Goal: Task Accomplishment & Management: Use online tool/utility

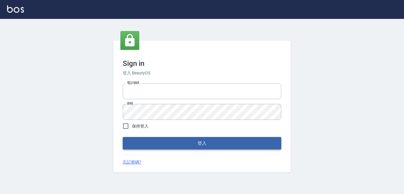
type input "0228278166"
click at [256, 145] on button "登入" at bounding box center [202, 143] width 159 height 12
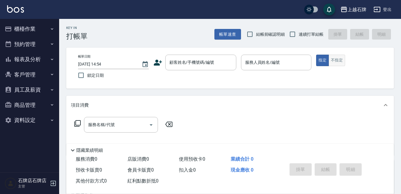
click at [330, 64] on button "不指定" at bounding box center [337, 61] width 17 height 12
click at [327, 64] on button "指定" at bounding box center [322, 61] width 13 height 12
click at [34, 25] on button "櫃檯作業" at bounding box center [29, 28] width 54 height 15
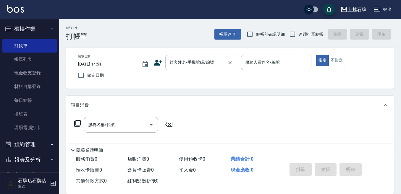
click at [175, 59] on input "顧客姓名/手機號碼/編號" at bounding box center [196, 62] width 57 height 10
click at [190, 63] on div "顧客姓名/手機號碼/編號 顧客姓名/手機號碼/編號" at bounding box center [200, 63] width 71 height 16
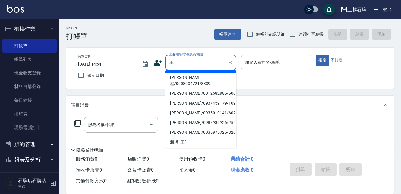
scroll to position [138, 0]
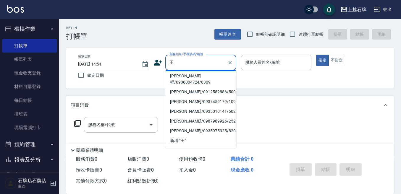
type input "王茂"
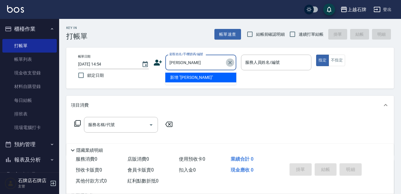
click at [231, 60] on icon "Clear" at bounding box center [230, 63] width 6 height 6
click at [200, 78] on li "新增 "01"" at bounding box center [200, 78] width 71 height 10
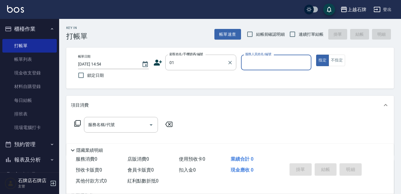
click at [202, 56] on label "顧客姓名/手機號碼/編號" at bounding box center [186, 54] width 34 height 4
click at [202, 57] on input "01" at bounding box center [196, 62] width 57 height 10
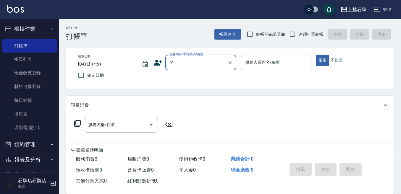
click at [199, 64] on input "01" at bounding box center [196, 62] width 57 height 10
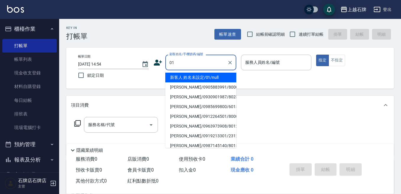
click at [211, 75] on li "新客人 姓名未設定/01/null" at bounding box center [200, 78] width 71 height 10
type input "新客人 姓名未設定/01/null"
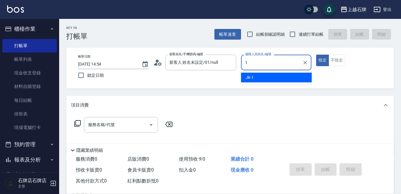
click at [274, 77] on div "Jk -1" at bounding box center [276, 78] width 71 height 10
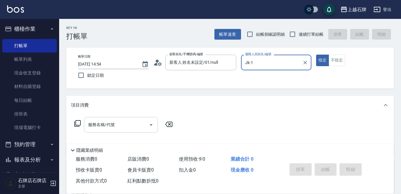
type input "Jk-1"
click at [137, 128] on input "服務名稱/代號" at bounding box center [117, 125] width 60 height 10
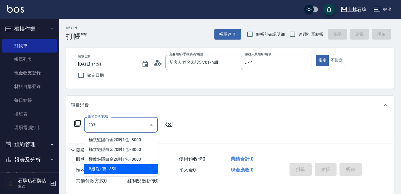
click at [133, 175] on ul "極致魅隱白金20吋1包 - 8000 極致魅隱白金20吋1包 - 8000 極致魅隱白金20吋1包 - 8000 B級洗+剪 - 350" at bounding box center [121, 155] width 74 height 44
click at [133, 173] on span "B級洗+剪 - 350" at bounding box center [121, 169] width 74 height 10
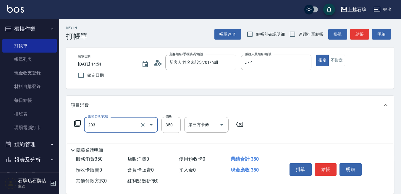
type input "B級洗+剪(203)"
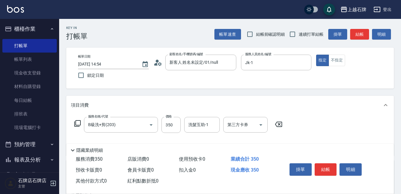
click at [133, 171] on span "會員卡販賣 0" at bounding box center [140, 170] width 26 height 6
click at [170, 126] on input "350" at bounding box center [171, 125] width 19 height 16
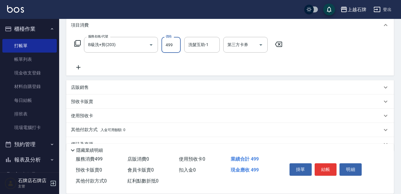
scroll to position [89, 0]
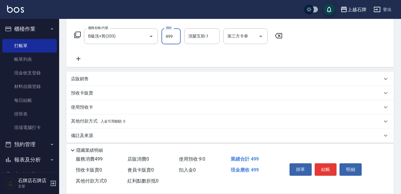
type input "499"
drag, startPoint x: 94, startPoint y: 77, endPoint x: 101, endPoint y: 83, distance: 9.4
click at [94, 78] on div "店販銷售" at bounding box center [226, 79] width 311 height 6
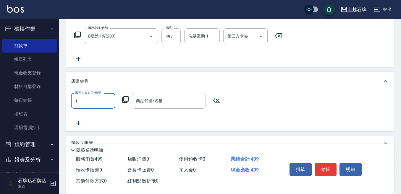
scroll to position [0, 0]
click at [97, 120] on div "Jk -1" at bounding box center [93, 116] width 44 height 10
type input "Jk-1"
click at [147, 100] on div "商品代號/名稱 商品代號/名稱" at bounding box center [169, 101] width 74 height 16
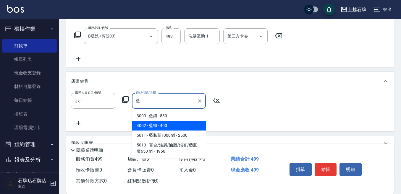
drag, startPoint x: 177, startPoint y: 129, endPoint x: 178, endPoint y: 126, distance: 3.4
click at [177, 129] on span "4002 - 藍蠟 - 400" at bounding box center [169, 126] width 74 height 10
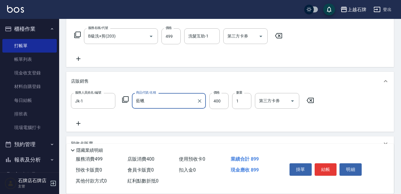
type input "藍蠟"
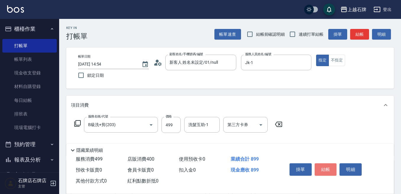
click at [335, 164] on button "結帳" at bounding box center [326, 170] width 22 height 12
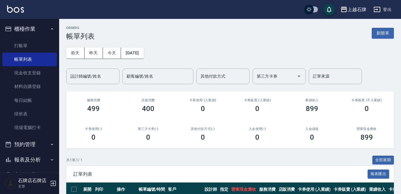
scroll to position [45, 0]
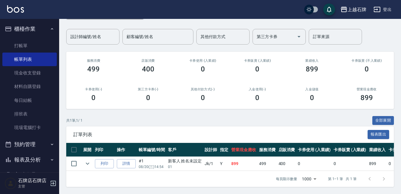
click at [98, 150] on th "列印" at bounding box center [104, 150] width 22 height 14
click at [106, 160] on button "列印" at bounding box center [104, 163] width 19 height 9
click at [130, 159] on link "詳情" at bounding box center [126, 163] width 19 height 9
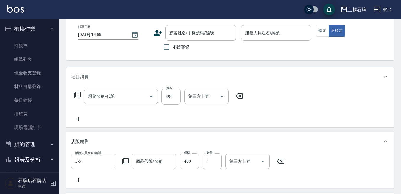
type input "2025/08/20 14:54"
type input "Jk-1"
type input "藍蠟"
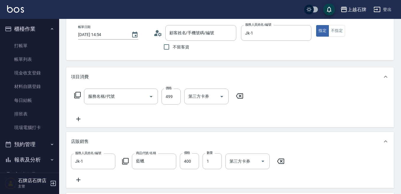
type input "B級洗+剪(203)"
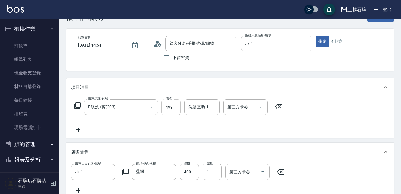
type input "新客人 姓名未設定/01/null"
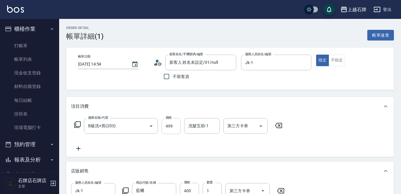
drag, startPoint x: 178, startPoint y: 132, endPoint x: 173, endPoint y: 130, distance: 5.5
click at [177, 131] on input "499" at bounding box center [171, 126] width 19 height 16
click at [173, 130] on input "499" at bounding box center [171, 126] width 19 height 16
click at [174, 123] on input "499" at bounding box center [171, 126] width 19 height 16
click at [174, 122] on input "499" at bounding box center [171, 126] width 19 height 16
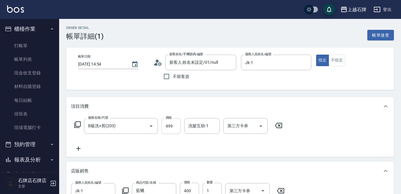
click at [175, 125] on input "499" at bounding box center [171, 126] width 19 height 16
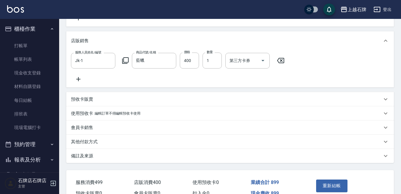
scroll to position [50, 0]
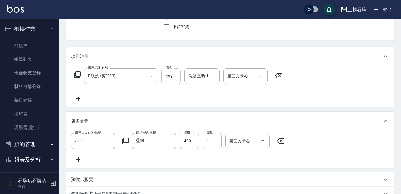
click at [170, 77] on input "499" at bounding box center [171, 76] width 19 height 16
click at [172, 77] on input "499" at bounding box center [171, 76] width 19 height 16
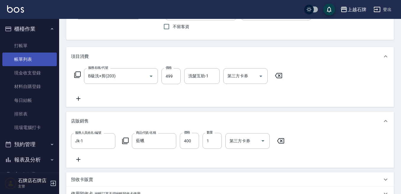
click at [53, 61] on nav "櫃檯作業 打帳單 帳單列表 現金收支登錄 材料自購登錄 每日結帳 排班表 現場電腦打卡 預約管理 預約管理 單日預約紀錄 單週預約紀錄 報表及分析 報表目錄 …" at bounding box center [29, 96] width 59 height 154
click at [53, 61] on link "帳單列表" at bounding box center [29, 60] width 54 height 14
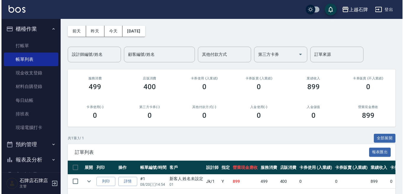
scroll to position [45, 0]
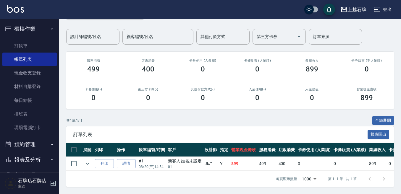
click at [62, 161] on div "ORDERS 帳單列表 新開單 前天 昨天 今天 2025/08/20 設計師編號/姓名 設計師編號/姓名 顧客編號/姓名 顧客編號/姓名 其他付款方式 其他…" at bounding box center [230, 86] width 342 height 215
click at [74, 158] on input "checkbox" at bounding box center [74, 164] width 12 height 12
checkbox input "true"
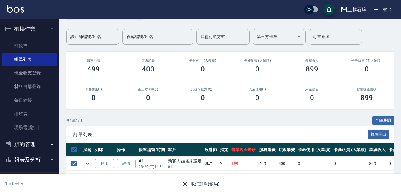
click at [201, 181] on button "取消訂單(預約)" at bounding box center [200, 184] width 43 height 11
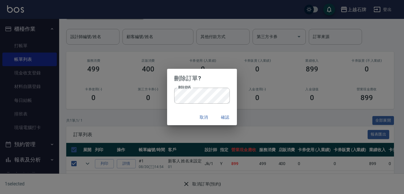
click at [230, 117] on button "確認" at bounding box center [225, 117] width 19 height 11
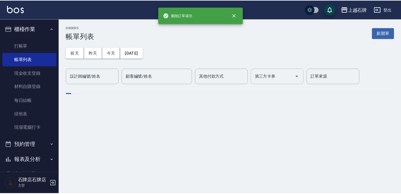
scroll to position [0, 0]
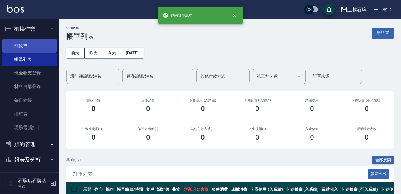
click at [39, 47] on link "打帳單" at bounding box center [29, 46] width 54 height 14
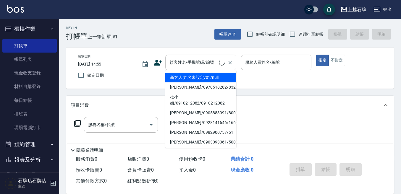
click at [192, 59] on input "顧客姓名/手機號碼/編號" at bounding box center [193, 62] width 51 height 10
click at [209, 76] on li "新客人 姓名未設定/01/null" at bounding box center [200, 78] width 71 height 10
type input "新客人 姓名未設定/01/null"
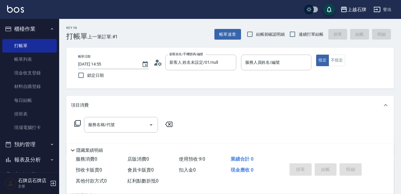
click at [263, 77] on div "帳單日期 2025/08/20 14:55 鎖定日期 顧客姓名/手機號碼/編號 新客人 姓名未設定/01/null 顧客姓名/手機號碼/編號 服務人員姓名/編…" at bounding box center [230, 68] width 314 height 27
click at [263, 59] on input "服務人員姓名/編號" at bounding box center [276, 62] width 65 height 10
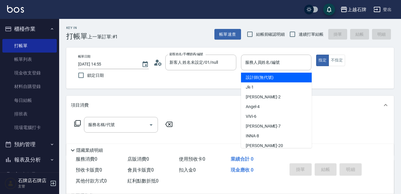
click at [271, 78] on span "設計師 (無代號)" at bounding box center [260, 78] width 28 height 6
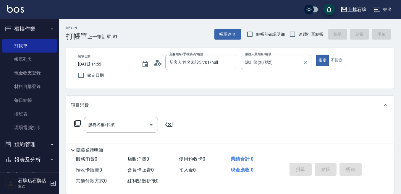
click at [275, 66] on input "設計師(無代號)" at bounding box center [272, 62] width 56 height 10
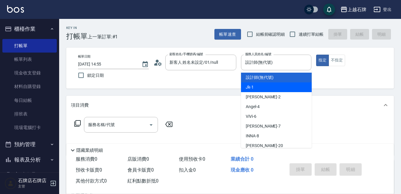
click at [280, 92] on div "Jk -1" at bounding box center [276, 88] width 71 height 10
type input "Jk-1"
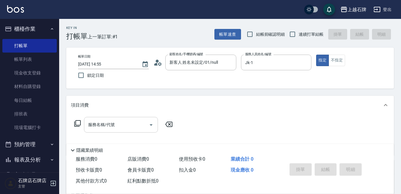
click at [96, 131] on div "服務名稱/代號" at bounding box center [121, 125] width 74 height 16
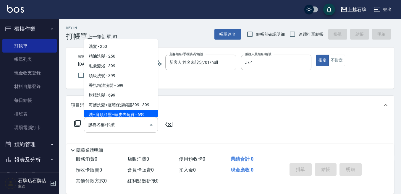
click at [120, 131] on div "服務名稱/代號" at bounding box center [121, 125] width 74 height 16
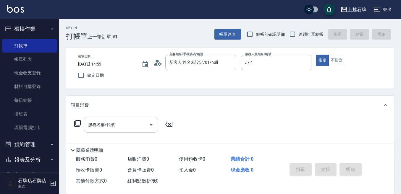
click at [119, 130] on input "服務名稱/代號" at bounding box center [117, 125] width 60 height 10
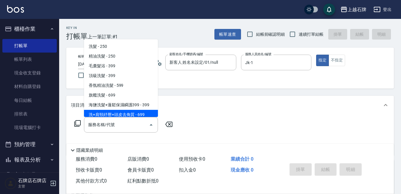
click at [118, 117] on span "洗+肩頸紓壓+頭皮去角質 - 699" at bounding box center [121, 115] width 74 height 10
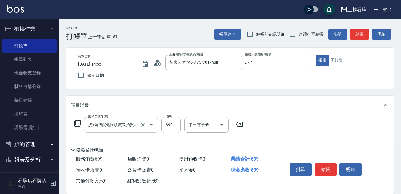
click at [117, 119] on div "洗+肩頸紓壓+頭皮去角質(108) 服務名稱/代號" at bounding box center [121, 125] width 74 height 16
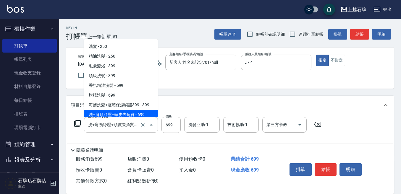
scroll to position [3, 0]
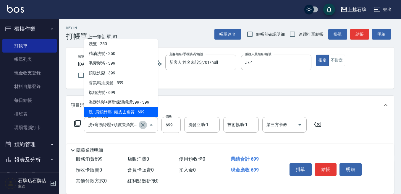
click at [143, 125] on icon "Clear" at bounding box center [143, 125] width 6 height 6
type input "洗+肩頸紓壓+頭皮去角質(108)"
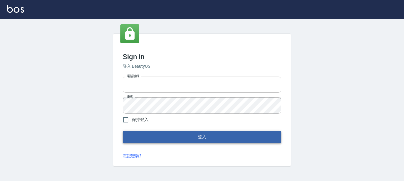
type input "0228278166"
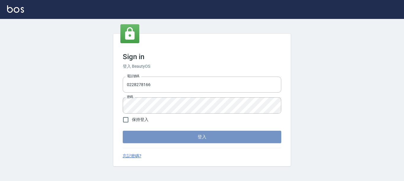
drag, startPoint x: 231, startPoint y: 132, endPoint x: 393, endPoint y: 36, distance: 187.9
click at [231, 132] on button "登入" at bounding box center [202, 137] width 159 height 12
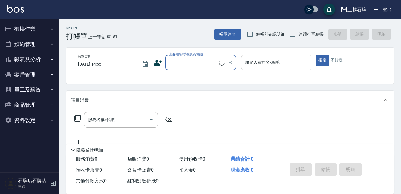
click at [185, 66] on input "顧客姓名/手機號碼/編號" at bounding box center [193, 62] width 51 height 10
click at [196, 64] on input "顧客姓名/手機號碼/編號" at bounding box center [193, 62] width 51 height 10
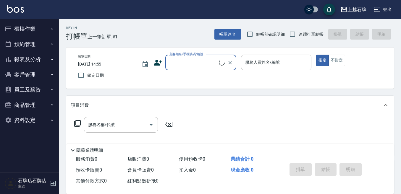
click at [196, 64] on input "顧客姓名/手機號碼/編號" at bounding box center [193, 62] width 51 height 10
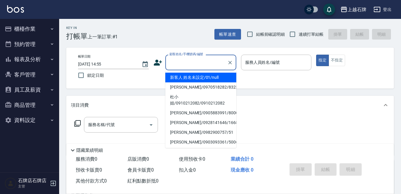
click at [206, 76] on li "新客人 姓名未設定/01/null" at bounding box center [200, 78] width 71 height 10
type input "1"
type input "新客人 姓名未設定/01/null"
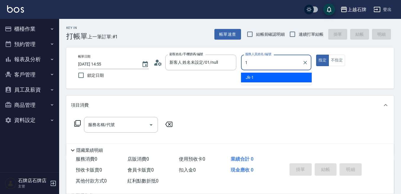
click at [268, 78] on div "Jk -1" at bounding box center [276, 78] width 71 height 10
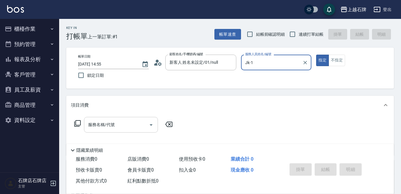
click at [113, 119] on div "服務名稱/代號" at bounding box center [121, 125] width 74 height 16
type input "Jk-1"
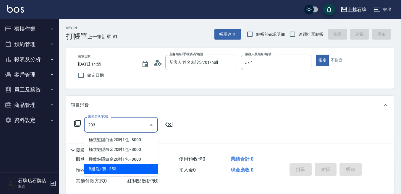
click at [145, 167] on span "B級洗+剪 - 350" at bounding box center [121, 169] width 74 height 10
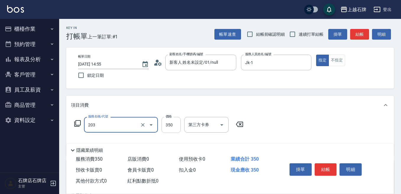
click at [165, 125] on input "350" at bounding box center [171, 125] width 19 height 16
type input "B級洗+剪(203)"
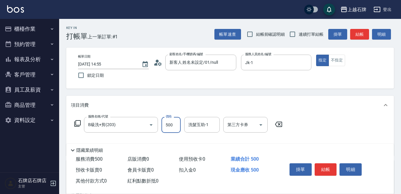
type input "500"
click at [238, 95] on div "Key In 打帳單 上一筆訂單:#1 帳單速查 結帳前確認明細 連續打單結帳 掛單 結帳 明細 帳單日期 [DATE] 14:55 鎖定日期 顧客姓名/手機…" at bounding box center [230, 153] width 342 height 269
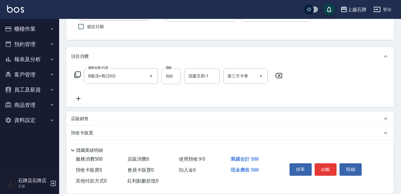
scroll to position [59, 0]
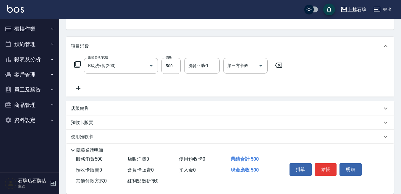
click at [121, 102] on div "店販銷售" at bounding box center [230, 108] width 328 height 14
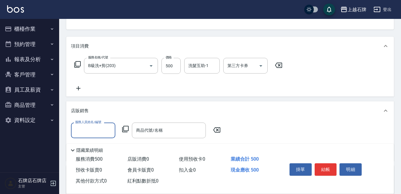
scroll to position [0, 0]
click at [101, 147] on div "Jk -1" at bounding box center [93, 146] width 44 height 10
type input "Jk-1"
click at [147, 133] on div "商品代號/名稱 商品代號/名稱" at bounding box center [169, 131] width 74 height 16
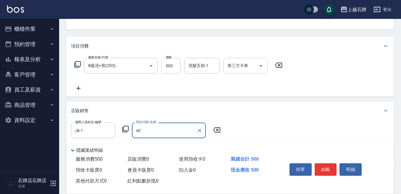
type input "x"
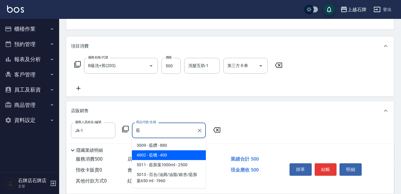
click at [154, 154] on span "4002 - 藍蠟 - 400" at bounding box center [169, 156] width 74 height 10
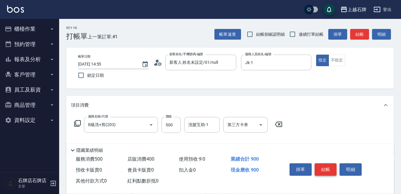
type input "藍蠟"
click at [325, 167] on button "結帳" at bounding box center [326, 170] width 22 height 12
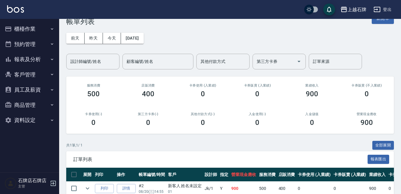
scroll to position [45, 0]
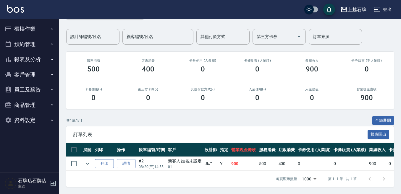
click at [105, 160] on button "列印" at bounding box center [104, 163] width 19 height 9
click at [56, 57] on button "報表及分析" at bounding box center [29, 59] width 54 height 15
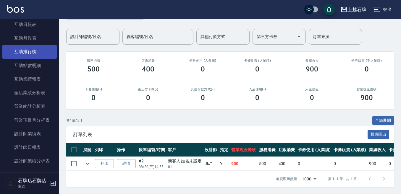
scroll to position [148, 0]
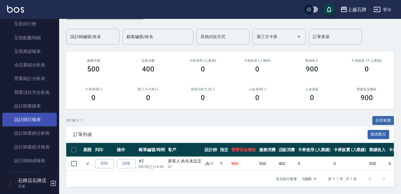
click at [46, 117] on link "設計師日報表" at bounding box center [29, 120] width 54 height 14
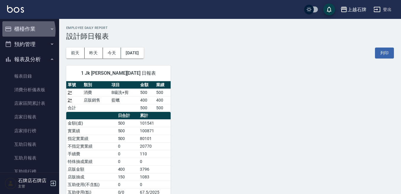
click at [22, 31] on button "櫃檯作業" at bounding box center [29, 28] width 54 height 15
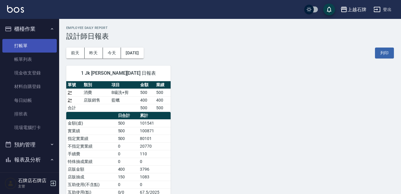
click at [25, 45] on link "打帳單" at bounding box center [29, 46] width 54 height 14
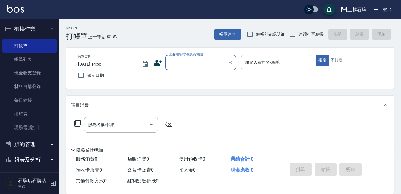
click at [188, 34] on div "Key In 打帳單 上一筆訂單:#2 帳單速查 結帳前確認明細 連續打單結帳 掛單 結帳 明細" at bounding box center [226, 30] width 335 height 22
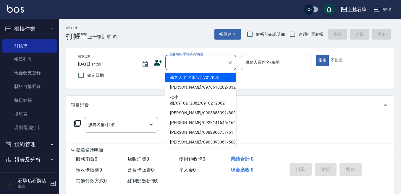
click at [190, 65] on input "顧客姓名/手機號碼/編號" at bounding box center [196, 62] width 57 height 10
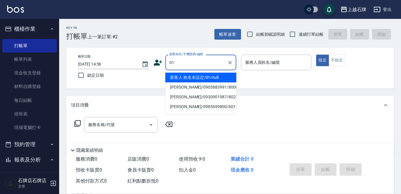
type input "新客人 姓名未設定/01/null"
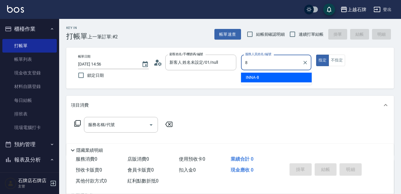
type input "INNA-8"
type button "true"
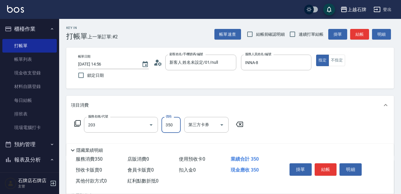
type input "B級洗+剪(203)"
type input "450"
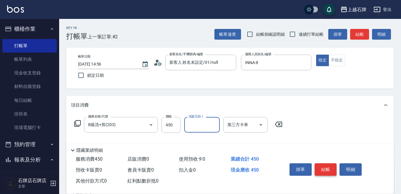
click at [327, 164] on button "結帳" at bounding box center [326, 170] width 22 height 12
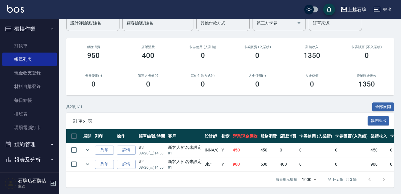
scroll to position [59, 0]
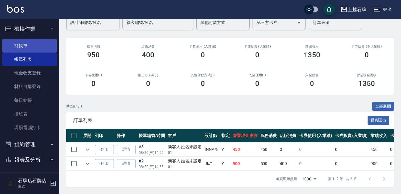
click at [37, 51] on link "打帳單" at bounding box center [29, 46] width 54 height 14
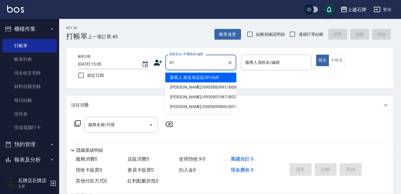
type input "新客人 姓名未設定/01/null"
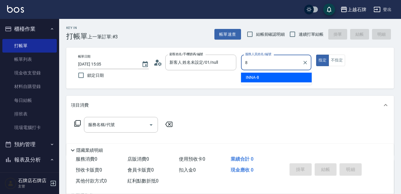
type input "INNA-8"
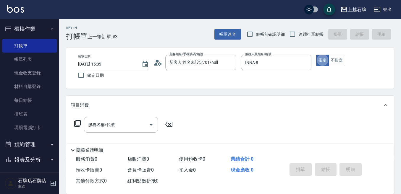
type button "true"
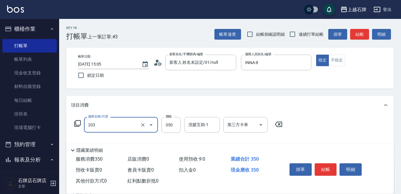
type input "B級洗+剪(203)"
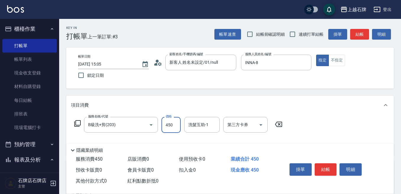
type input "450"
click at [327, 169] on button "結帳" at bounding box center [326, 170] width 22 height 12
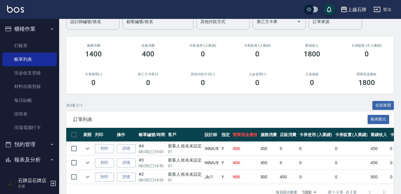
scroll to position [59, 0]
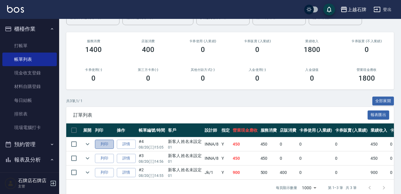
click at [99, 146] on button "列印" at bounding box center [104, 144] width 19 height 9
drag, startPoint x: 107, startPoint y: 157, endPoint x: 105, endPoint y: 177, distance: 20.6
click at [105, 177] on tbody "列印 詳情 #4 08/20 (三) 15:05 新客人 姓名未設定 01 INNA /8 Y 450 450 0 0 0 450 0 0 0 0 0 列印 …" at bounding box center [317, 159] width 502 height 43
click at [107, 160] on button "列印" at bounding box center [104, 158] width 19 height 9
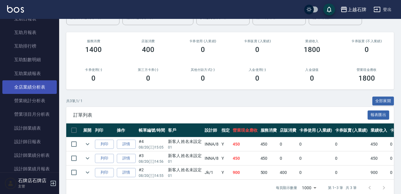
scroll to position [237, 0]
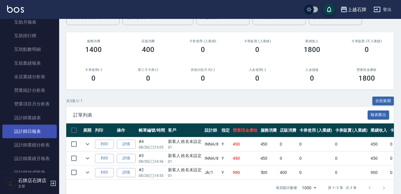
click at [35, 136] on link "設計師日報表" at bounding box center [29, 132] width 54 height 14
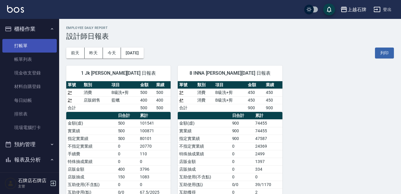
click at [45, 51] on link "打帳單" at bounding box center [29, 46] width 54 height 14
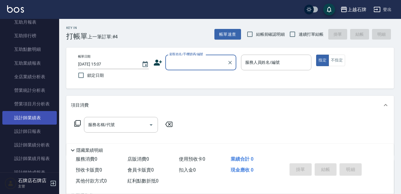
scroll to position [266, 0]
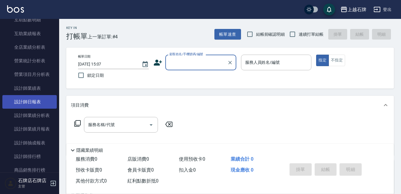
click at [42, 99] on link "設計師日報表" at bounding box center [29, 102] width 54 height 14
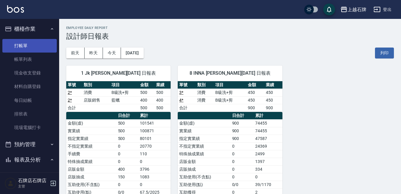
click at [46, 46] on link "打帳單" at bounding box center [29, 46] width 54 height 14
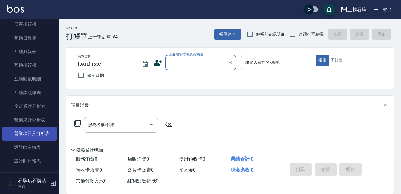
scroll to position [237, 0]
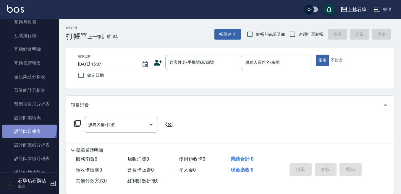
click at [28, 128] on link "設計師日報表" at bounding box center [29, 132] width 54 height 14
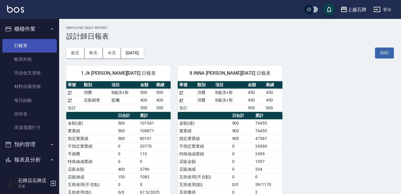
click at [38, 47] on link "打帳單" at bounding box center [29, 46] width 54 height 14
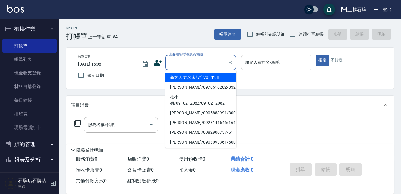
click at [206, 58] on input "顧客姓名/手機號碼/編號" at bounding box center [196, 62] width 57 height 10
click at [208, 76] on li "新客人 姓名未設定/01/null" at bounding box center [200, 78] width 71 height 10
type input "1"
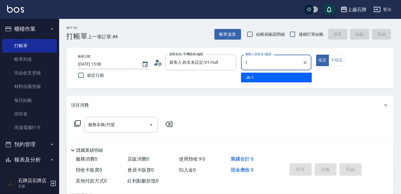
type input "新客人 姓名未設定/01/null"
click at [272, 74] on div "Jk -1" at bounding box center [276, 78] width 71 height 10
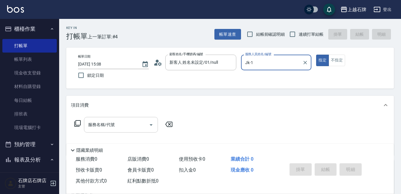
type input "Jk-1"
click at [94, 127] on div "服務名稱/代號 服務名稱/代號" at bounding box center [121, 125] width 74 height 16
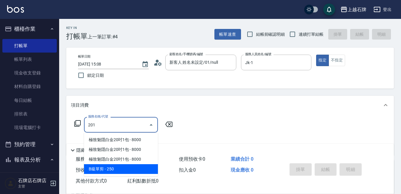
click at [115, 165] on span "B級單剪 - 250" at bounding box center [121, 169] width 74 height 10
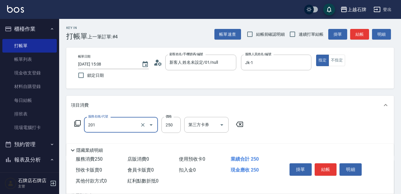
type input "B級單剪(201)"
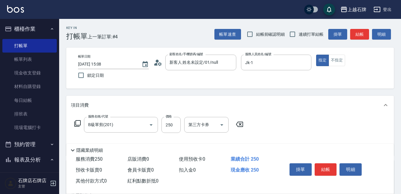
click at [159, 126] on div "服務名稱/代號 B級單剪(201) 服務名稱/代號 價格 250 價格 第三方卡券 第三方卡券" at bounding box center [159, 125] width 176 height 16
drag, startPoint x: 168, startPoint y: 127, endPoint x: 174, endPoint y: 128, distance: 6.0
click at [168, 127] on input "250" at bounding box center [171, 125] width 19 height 16
type input "350"
click at [327, 165] on button "結帳" at bounding box center [326, 170] width 22 height 12
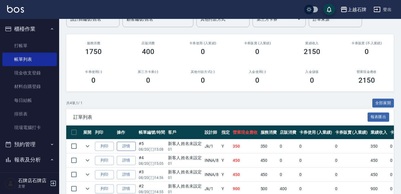
scroll to position [87, 0]
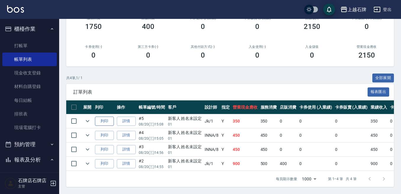
click at [105, 117] on button "列印" at bounding box center [104, 121] width 19 height 9
click at [14, 50] on link "打帳單" at bounding box center [29, 46] width 54 height 14
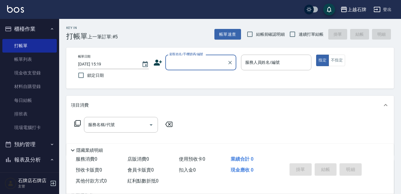
drag, startPoint x: 157, startPoint y: 35, endPoint x: 132, endPoint y: 14, distance: 33.4
click at [156, 35] on div "Key In 打帳單 上一筆訂單:#5 帳單速查 結帳前確認明細 連續打單結帳 掛單 結帳 明細" at bounding box center [226, 30] width 335 height 22
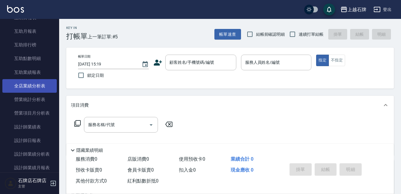
scroll to position [237, 0]
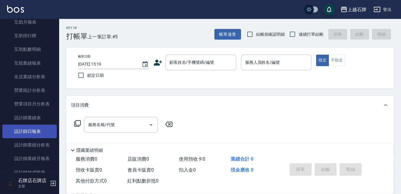
click at [38, 131] on link "設計師日報表" at bounding box center [29, 132] width 54 height 14
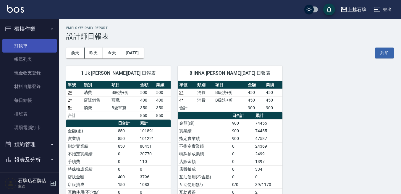
click at [40, 47] on link "打帳單" at bounding box center [29, 46] width 54 height 14
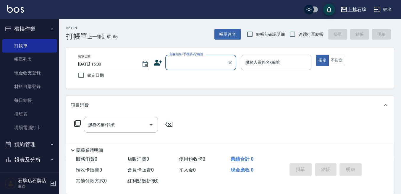
click at [199, 39] on div "Key In 打帳單 上一筆訂單:#5 帳單速查 結帳前確認明細 連續打單結帳 掛單 結帳 明細" at bounding box center [226, 30] width 335 height 22
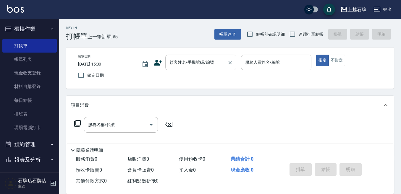
drag, startPoint x: 182, startPoint y: 64, endPoint x: 189, endPoint y: 62, distance: 7.4
click at [182, 64] on input "顧客姓名/手機號碼/編號" at bounding box center [196, 62] width 57 height 10
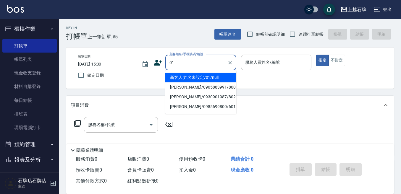
type input "01"
type input "6"
type input "新客人 姓名未設定/01/null"
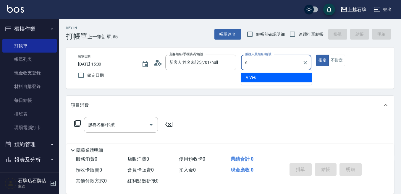
type input "6"
type button "true"
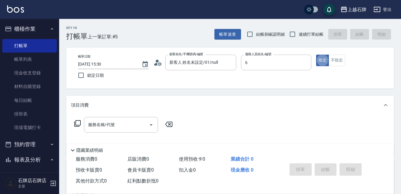
type input "ViVi-6"
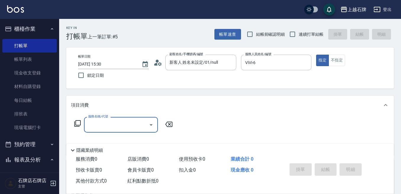
type input "2"
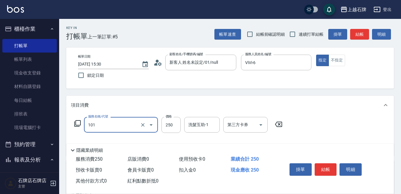
type input "洗髮(101)"
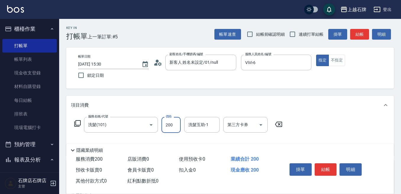
type input "200"
click at [351, 30] on button "結帳" at bounding box center [359, 34] width 19 height 11
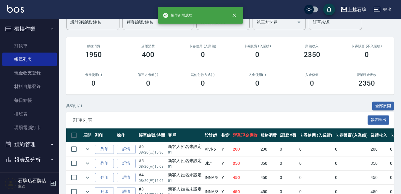
scroll to position [59, 0]
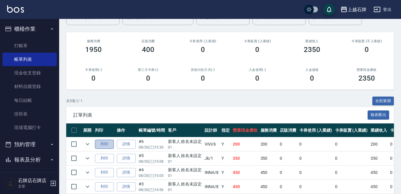
click at [104, 140] on button "列印" at bounding box center [104, 144] width 19 height 9
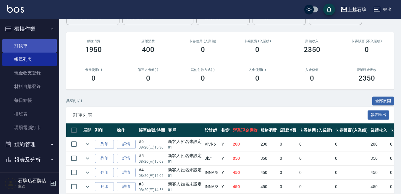
click at [45, 48] on link "打帳單" at bounding box center [29, 46] width 54 height 14
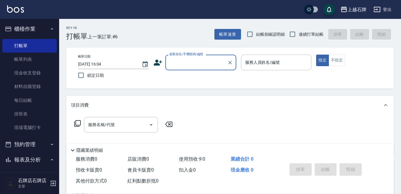
click at [205, 59] on input "顧客姓名/手機號碼/編號" at bounding box center [196, 62] width 57 height 10
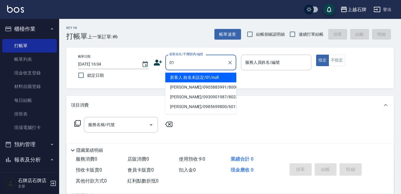
type input "01"
type input "6"
type input "新客人 姓名未設定/01/null"
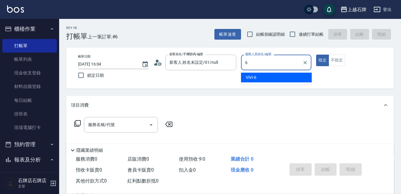
type input "6"
type button "true"
type input "ViVi-6"
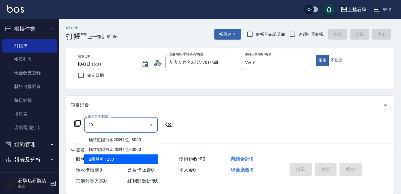
type input "B級單剪(201)"
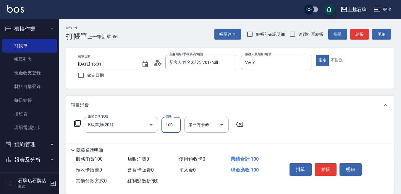
type input "100"
click at [340, 62] on button "不指定" at bounding box center [337, 61] width 17 height 12
click at [351, 34] on button "結帳" at bounding box center [359, 34] width 19 height 11
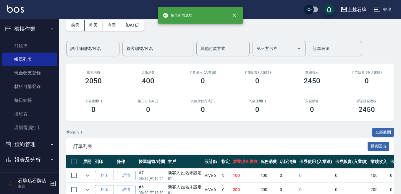
scroll to position [59, 0]
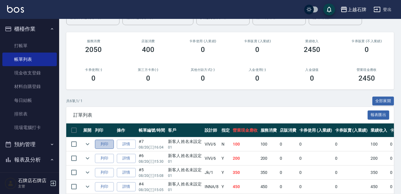
click at [110, 144] on button "列印" at bounding box center [104, 144] width 19 height 9
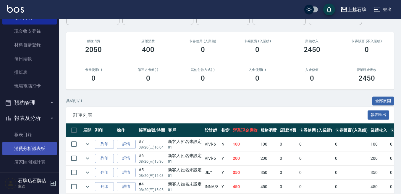
scroll to position [118, 0]
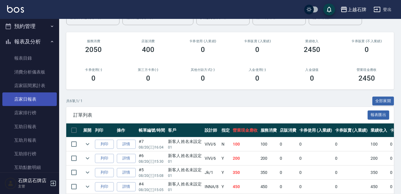
click at [47, 101] on link "店家日報表" at bounding box center [29, 100] width 54 height 14
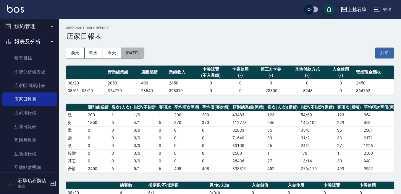
click at [126, 54] on button "[DATE]" at bounding box center [132, 53] width 22 height 11
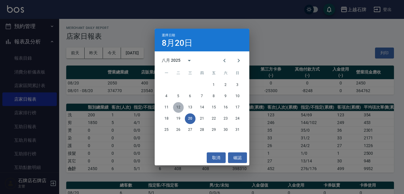
click at [181, 108] on button "12" at bounding box center [178, 107] width 11 height 11
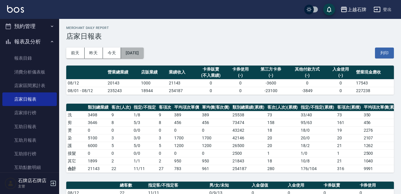
click at [131, 55] on button "[DATE]" at bounding box center [132, 53] width 22 height 11
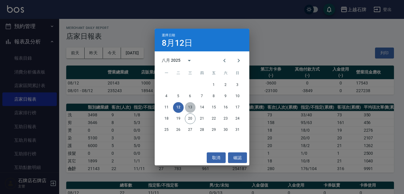
click at [191, 106] on button "13" at bounding box center [190, 107] width 11 height 11
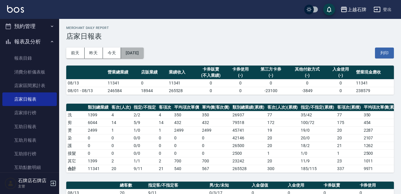
click at [143, 55] on button "[DATE]" at bounding box center [132, 53] width 22 height 11
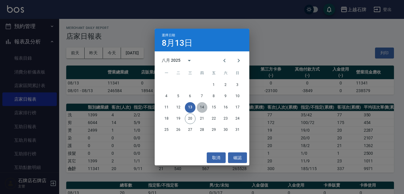
click at [201, 105] on button "14" at bounding box center [202, 107] width 11 height 11
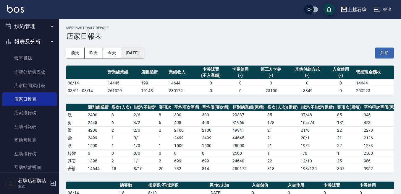
click at [135, 54] on button "[DATE]" at bounding box center [132, 53] width 22 height 11
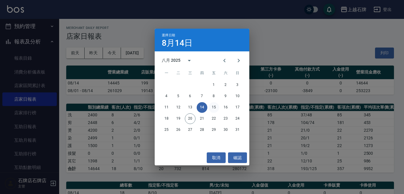
click at [216, 108] on button "15" at bounding box center [214, 107] width 11 height 11
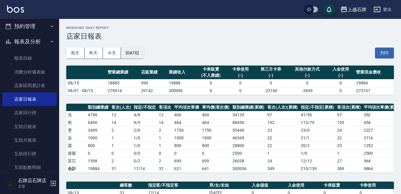
click at [143, 51] on button "[DATE]" at bounding box center [132, 53] width 22 height 11
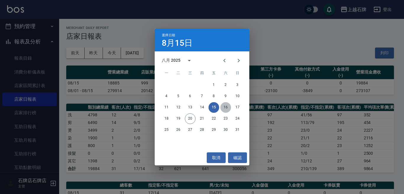
click at [221, 105] on button "16" at bounding box center [225, 107] width 11 height 11
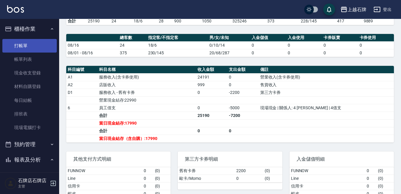
click at [9, 44] on link "打帳單" at bounding box center [29, 46] width 54 height 14
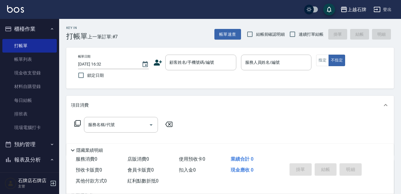
click at [176, 26] on div "Key In 打帳單 上一筆訂單:#7 帳單速查 結帳前確認明細 連續打單結帳 掛單 結帳 明細" at bounding box center [226, 30] width 335 height 22
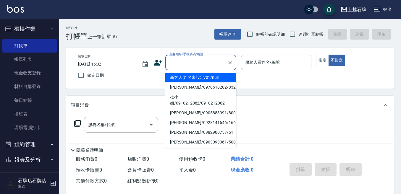
click at [200, 67] on input "顧客姓名/手機號碼/編號" at bounding box center [196, 62] width 57 height 10
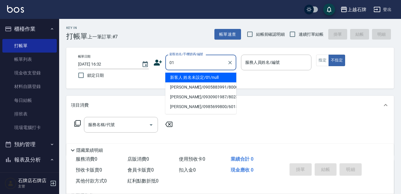
type input "01"
type input "6"
type input "新客人 姓名未設定/01/null"
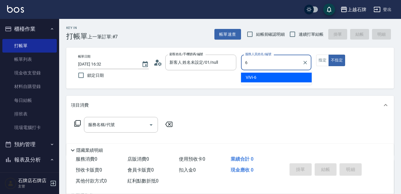
type input "6"
type button "false"
type input "ViVi-6"
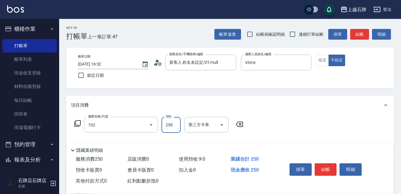
type input "精油洗髮(102)"
type input "300"
click at [360, 35] on button "結帳" at bounding box center [359, 34] width 19 height 11
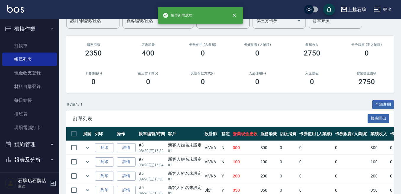
scroll to position [59, 0]
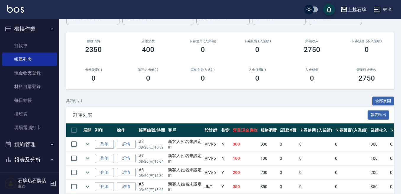
click at [110, 144] on button "列印" at bounding box center [104, 144] width 19 height 9
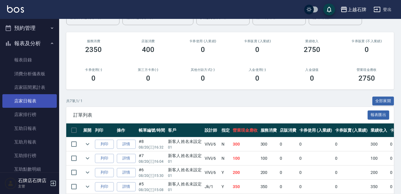
scroll to position [118, 0]
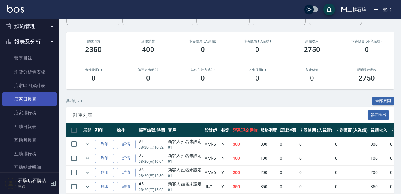
click at [37, 105] on link "店家日報表" at bounding box center [29, 100] width 54 height 14
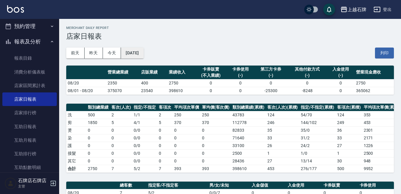
click at [134, 51] on button "[DATE]" at bounding box center [132, 53] width 22 height 11
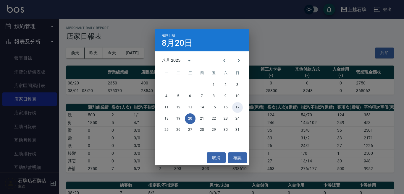
drag, startPoint x: 235, startPoint y: 107, endPoint x: 240, endPoint y: 106, distance: 4.6
click at [237, 107] on button "17" at bounding box center [237, 107] width 11 height 11
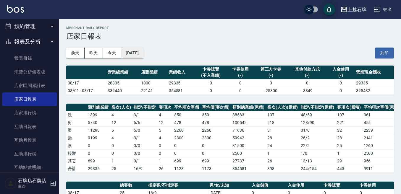
click at [143, 48] on button "[DATE]" at bounding box center [132, 53] width 22 height 11
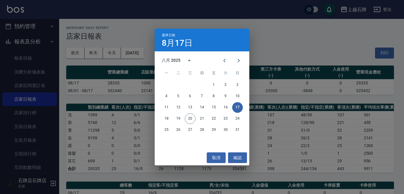
click at [163, 114] on div "18 19 20 21 22 23 24" at bounding box center [202, 119] width 95 height 11
click at [163, 116] on button "18" at bounding box center [166, 119] width 11 height 11
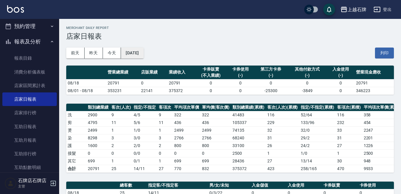
click at [143, 54] on button "[DATE]" at bounding box center [132, 53] width 22 height 11
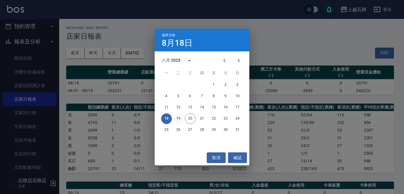
click at [182, 117] on button "19" at bounding box center [178, 119] width 11 height 11
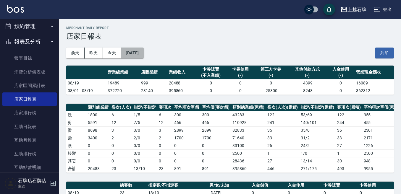
click at [135, 48] on button "[DATE]" at bounding box center [132, 53] width 22 height 11
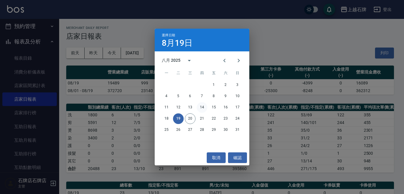
click at [202, 110] on button "14" at bounding box center [202, 107] width 11 height 11
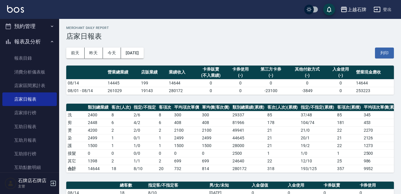
click at [120, 98] on div "上越石牌 [DATE] 店家日報表 列印時間： [DATE][PHONE_NUMBER]:41 Merchant Daily Report 店家日報表 [DA…" at bounding box center [230, 193] width 342 height 349
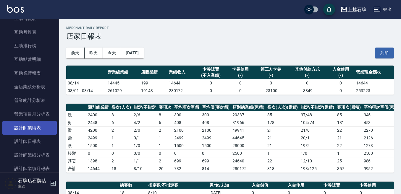
scroll to position [237, 0]
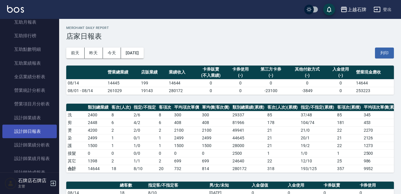
click at [44, 134] on link "設計師日報表" at bounding box center [29, 132] width 54 height 14
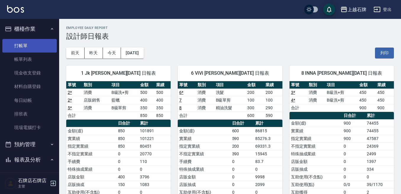
click at [42, 39] on link "打帳單" at bounding box center [29, 46] width 54 height 14
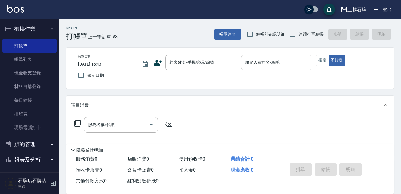
click at [179, 33] on div "Key In 打帳單 上一筆訂單:#8 帳單速查 結帳前確認明細 連續打單結帳 掛單 結帳 明細" at bounding box center [226, 30] width 335 height 22
click at [185, 60] on input "顧客姓名/手機號碼/編號" at bounding box center [196, 62] width 57 height 10
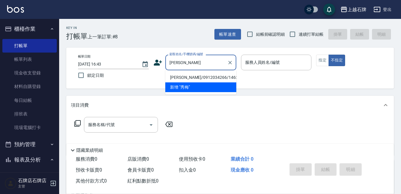
type input "[PERSON_NAME]"
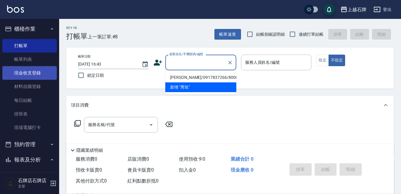
click at [40, 75] on link "現金收支登錄" at bounding box center [29, 73] width 54 height 14
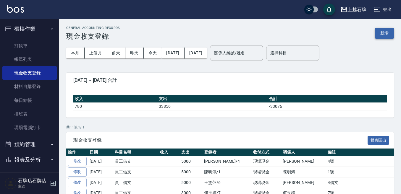
click at [389, 30] on button "新增" at bounding box center [384, 33] width 19 height 11
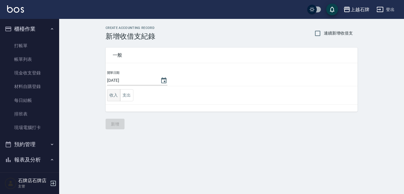
click at [116, 98] on button "收入" at bounding box center [113, 95] width 13 height 12
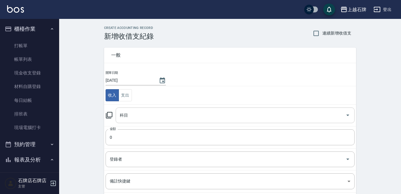
click at [138, 112] on input "科目" at bounding box center [230, 115] width 225 height 10
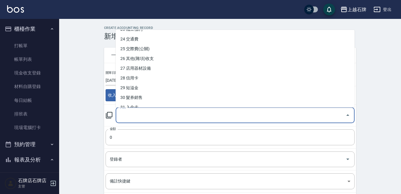
scroll to position [237, 0]
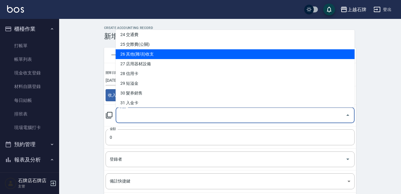
click at [231, 51] on li "26 其他(雜項)收支" at bounding box center [235, 54] width 239 height 10
type input "26 其他(雜項)收支"
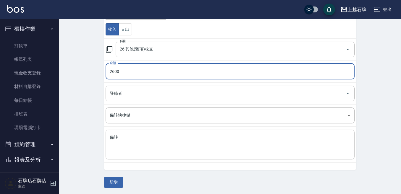
scroll to position [67, 0]
type input "2600"
click at [167, 139] on textarea "備註" at bounding box center [230, 144] width 241 height 20
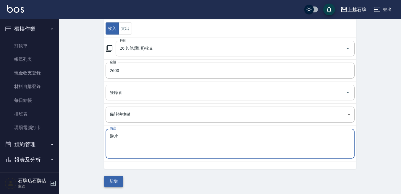
type textarea "髮片"
click at [112, 179] on button "新增" at bounding box center [113, 181] width 19 height 11
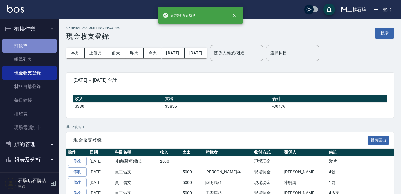
click at [29, 48] on link "打帳單" at bounding box center [29, 46] width 54 height 14
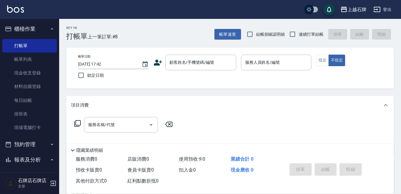
click at [174, 32] on div "Key In 打帳單 上一筆訂單:#8 帳單速查 結帳前確認明細 連續打單結帳 掛單 結帳 明細" at bounding box center [226, 30] width 335 height 22
